Goal: Task Accomplishment & Management: Use online tool/utility

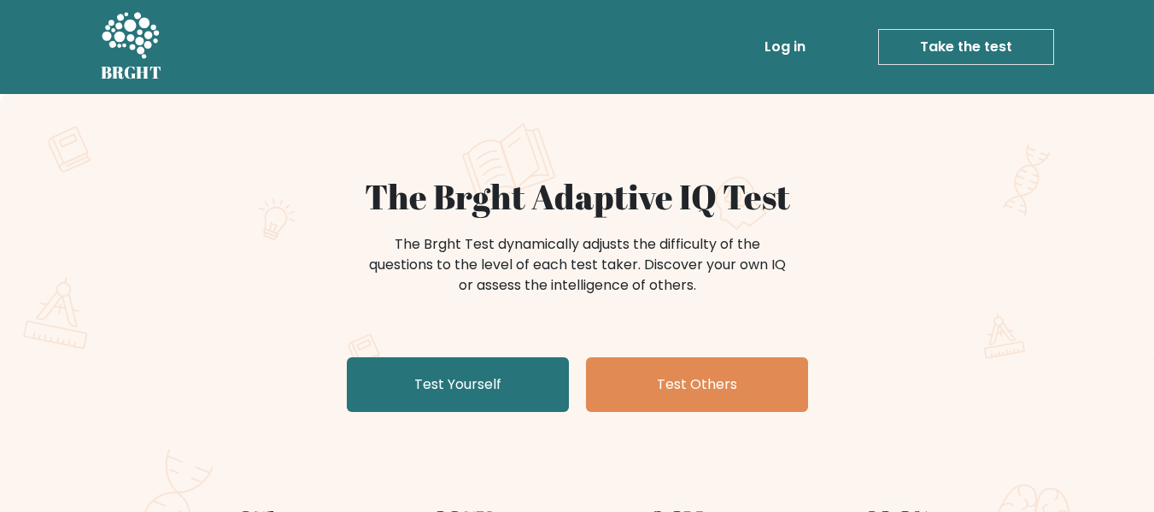
click at [951, 40] on link "Take the test" at bounding box center [966, 47] width 176 height 36
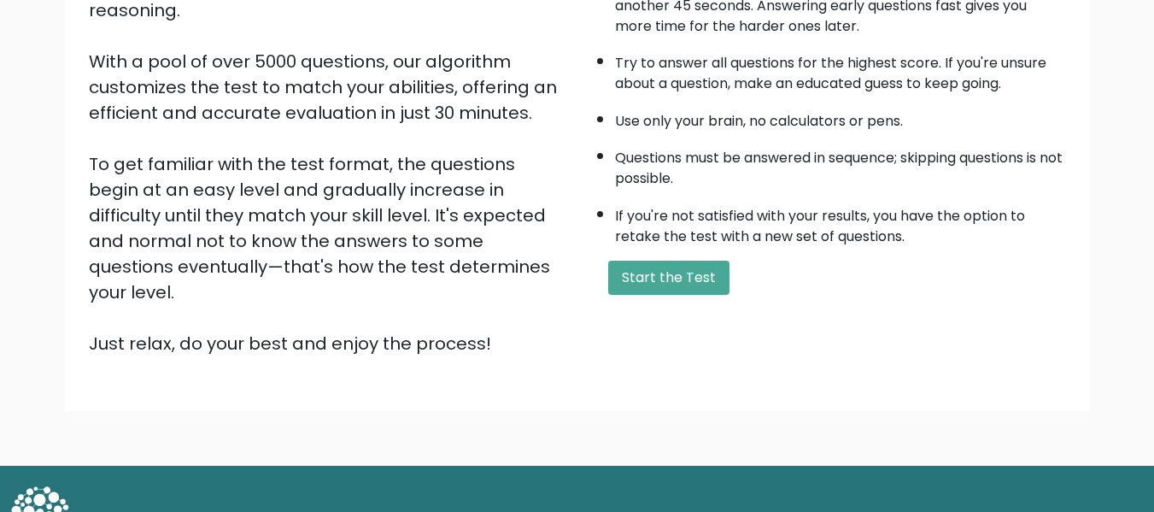
scroll to position [271, 0]
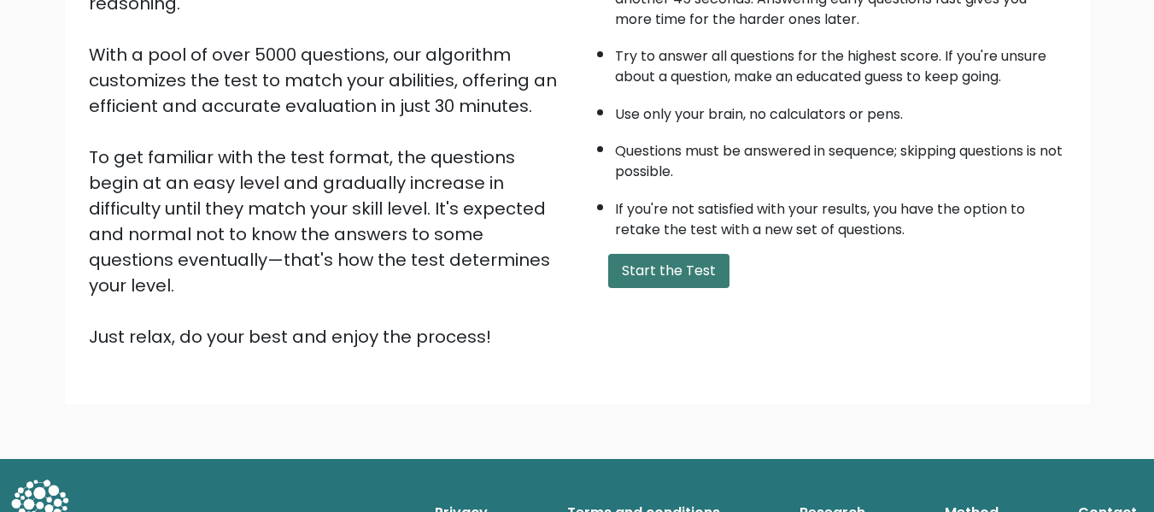
click at [657, 267] on button "Start the Test" at bounding box center [668, 271] width 121 height 34
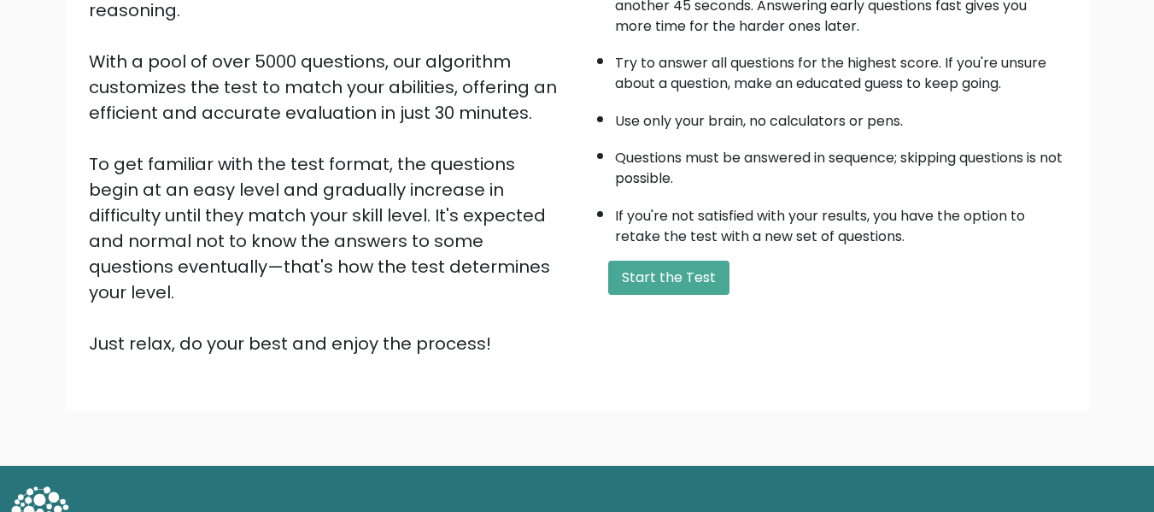
scroll to position [0, 0]
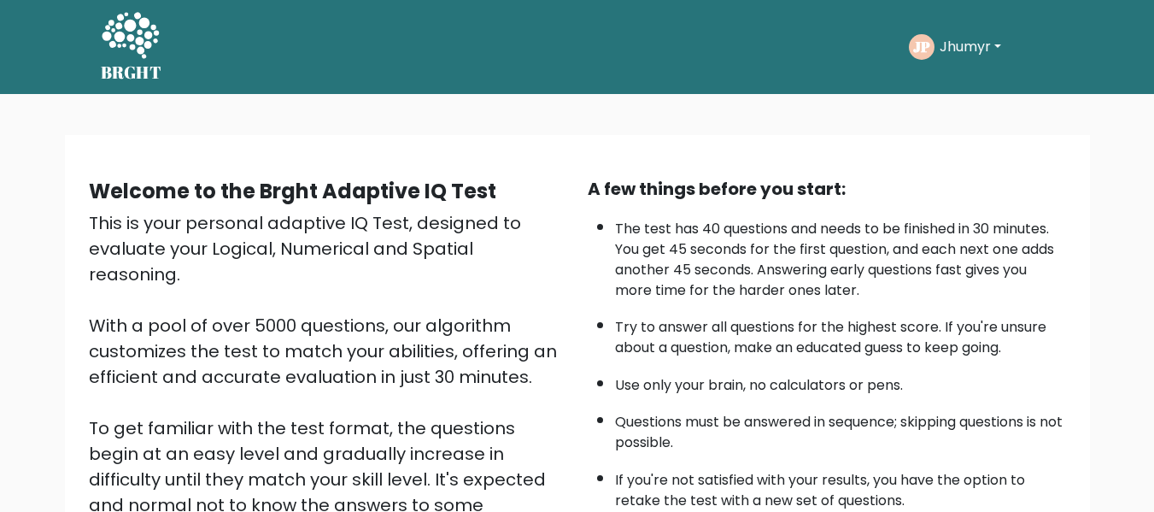
click at [998, 46] on button "Jhumyr" at bounding box center [971, 47] width 72 height 22
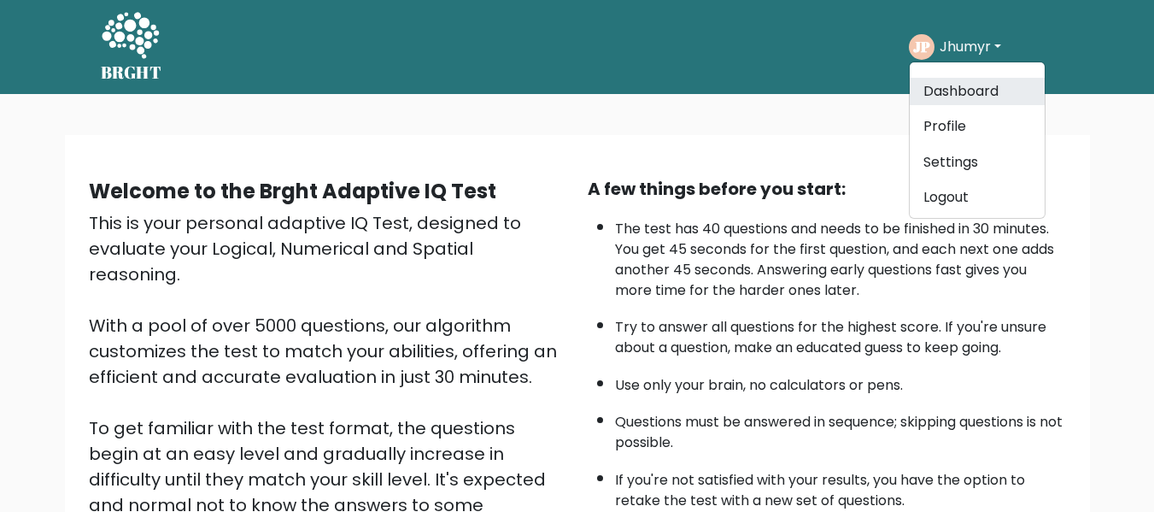
click at [972, 87] on link "Dashboard" at bounding box center [977, 91] width 135 height 27
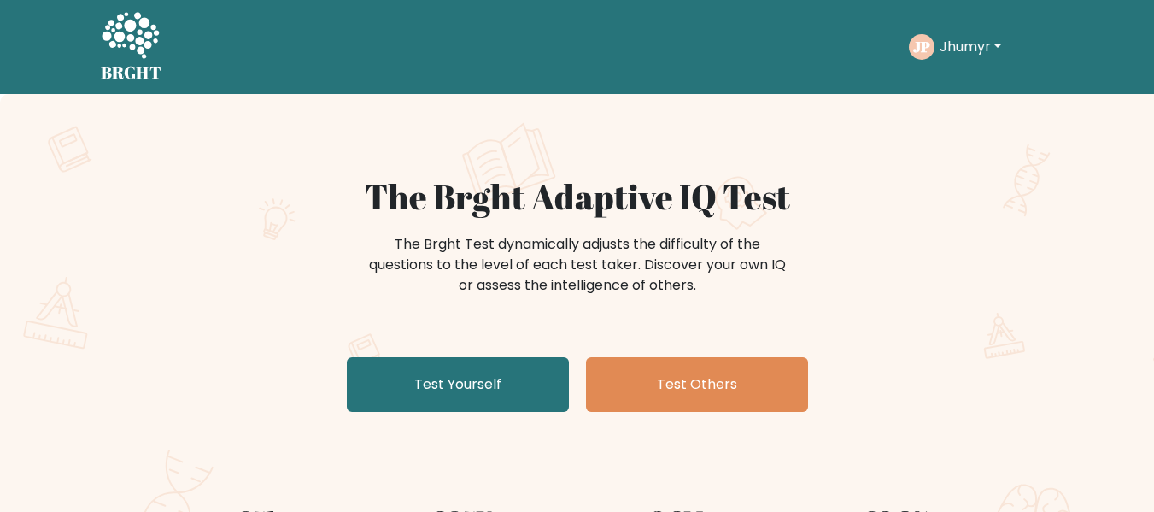
click at [945, 38] on button "Jhumyr" at bounding box center [971, 47] width 72 height 22
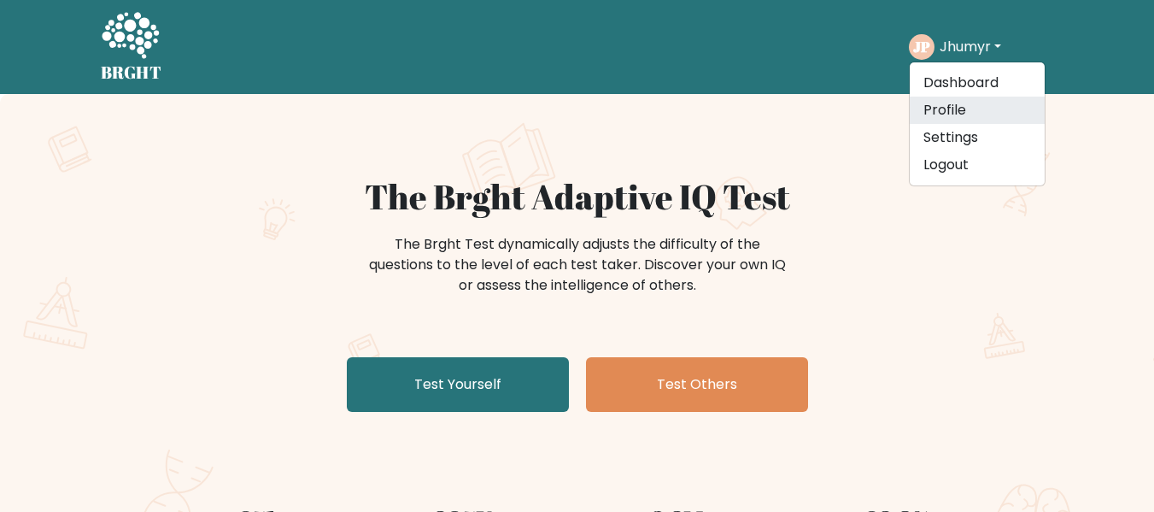
click at [957, 103] on link "Profile" at bounding box center [977, 110] width 135 height 27
